Goal: Task Accomplishment & Management: Manage account settings

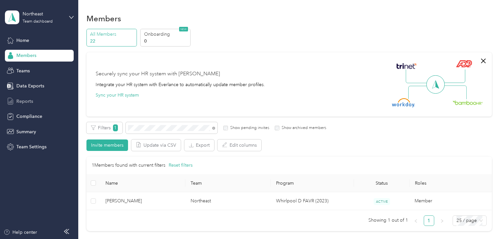
click at [19, 101] on span "Reports" at bounding box center [24, 101] width 17 height 7
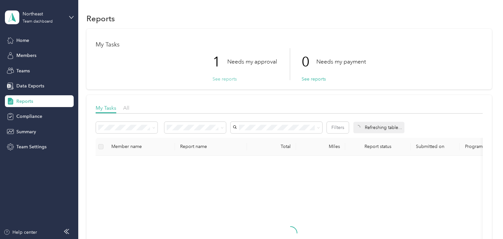
click at [225, 78] on button "See reports" at bounding box center [224, 79] width 24 height 7
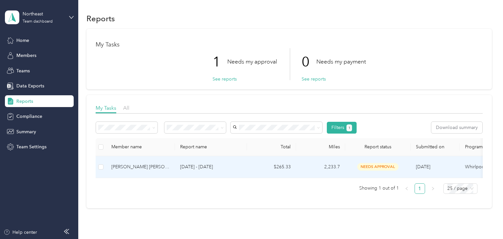
click at [233, 165] on p "[DATE] - [DATE]" at bounding box center [211, 166] width 62 height 7
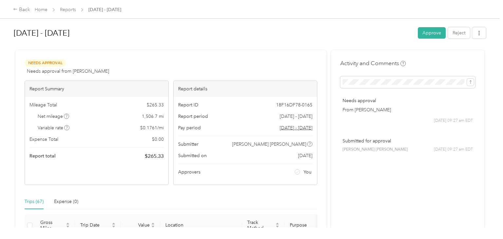
click at [150, 68] on div "Needs Approval Needs approval from [PERSON_NAME] View activity & comments" at bounding box center [171, 67] width 293 height 16
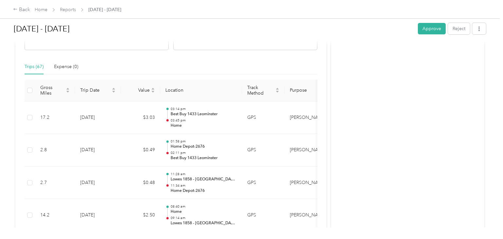
scroll to position [122, 0]
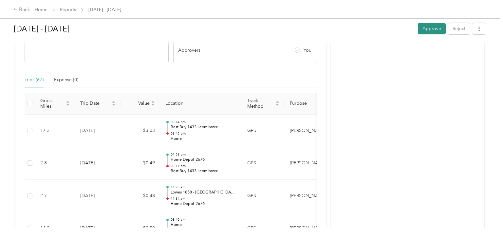
click at [429, 29] on button "Approve" at bounding box center [432, 28] width 28 height 11
